Goal: Task Accomplishment & Management: Use online tool/utility

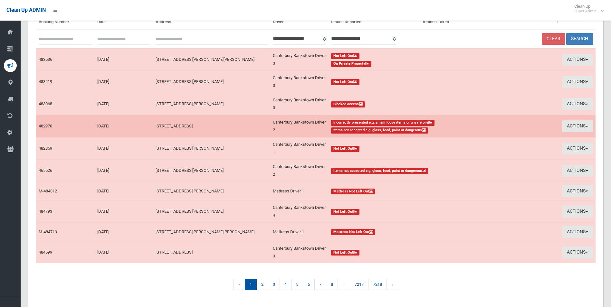
scroll to position [80, 0]
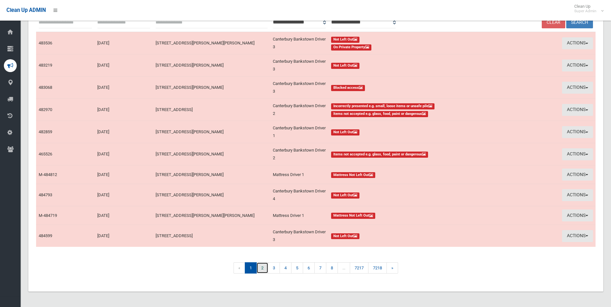
click at [262, 266] on link "2" at bounding box center [263, 268] width 12 height 11
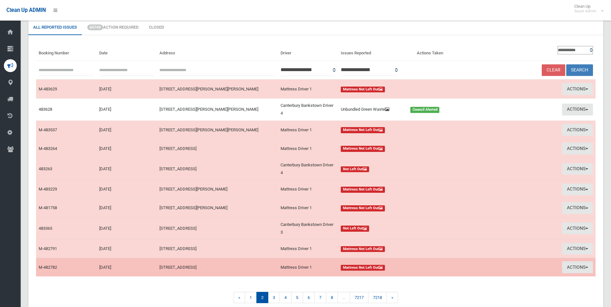
scroll to position [62, 0]
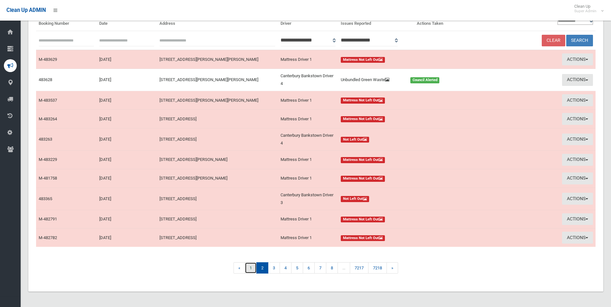
click at [250, 270] on link "1" at bounding box center [251, 268] width 12 height 11
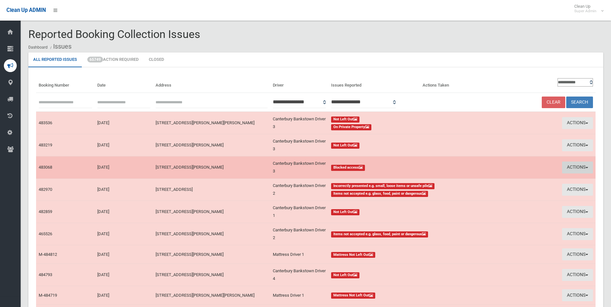
drag, startPoint x: 572, startPoint y: 165, endPoint x: 564, endPoint y: 167, distance: 8.5
click at [572, 165] on button "Actions" at bounding box center [577, 168] width 31 height 12
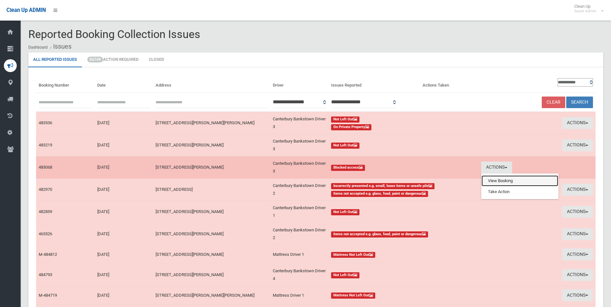
click at [503, 183] on link "View Booking" at bounding box center [520, 181] width 77 height 11
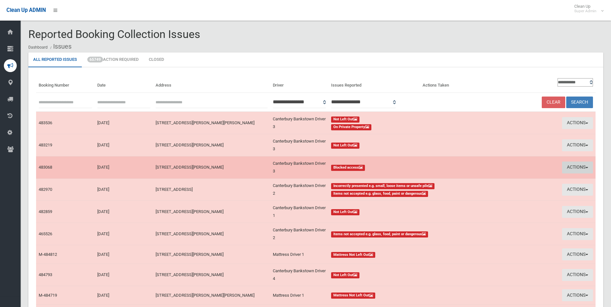
click at [566, 164] on button "Actions" at bounding box center [577, 168] width 31 height 12
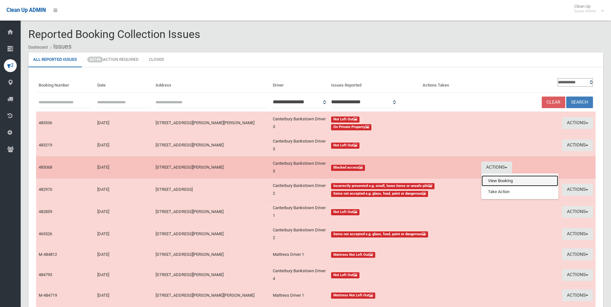
click at [491, 180] on link "View Booking" at bounding box center [520, 181] width 77 height 11
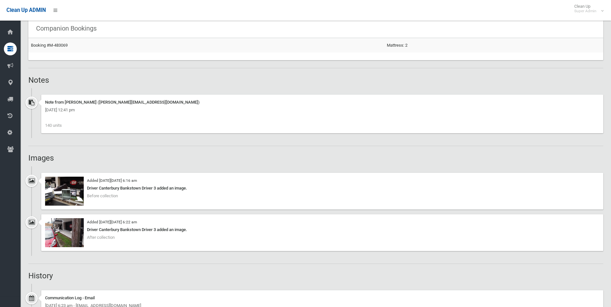
scroll to position [419, 0]
click at [70, 199] on img at bounding box center [64, 191] width 39 height 29
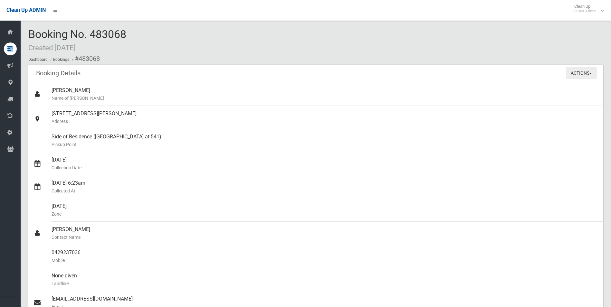
click at [578, 73] on button "Actions" at bounding box center [581, 73] width 31 height 12
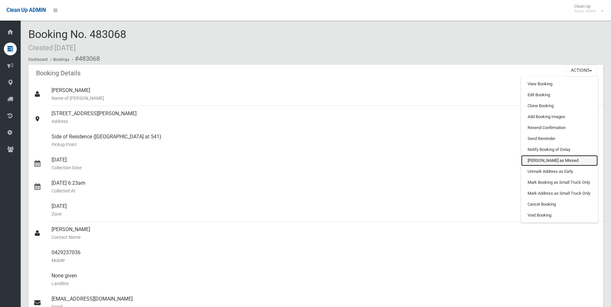
drag, startPoint x: 540, startPoint y: 159, endPoint x: 332, endPoint y: 30, distance: 244.8
click at [539, 159] on link "Mark as Missed" at bounding box center [559, 160] width 77 height 11
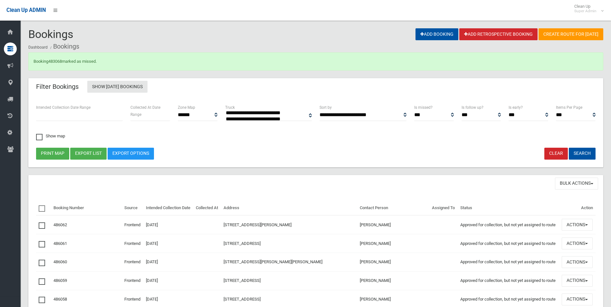
select select
